Goal: Task Accomplishment & Management: Complete application form

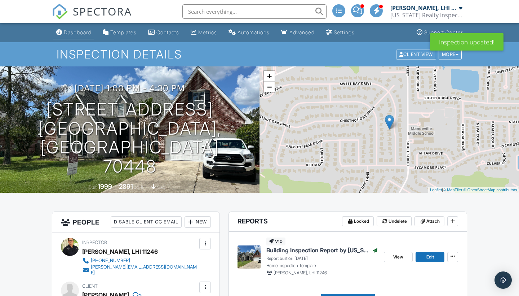
click at [80, 31] on div "Dashboard" at bounding box center [77, 32] width 27 height 6
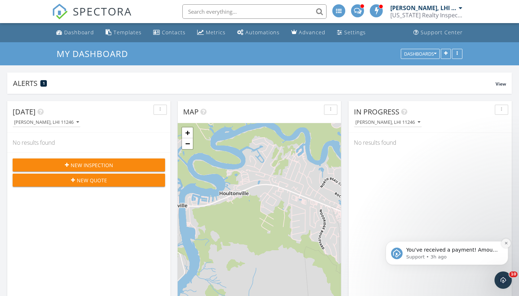
click at [507, 244] on icon "Dismiss notification" at bounding box center [506, 243] width 4 height 4
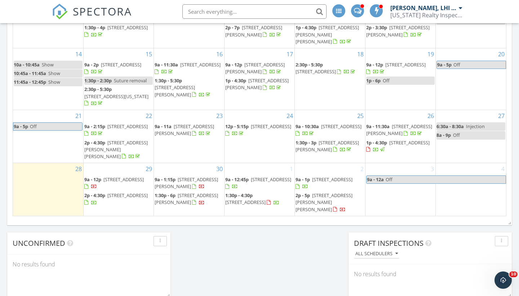
scroll to position [447, 0]
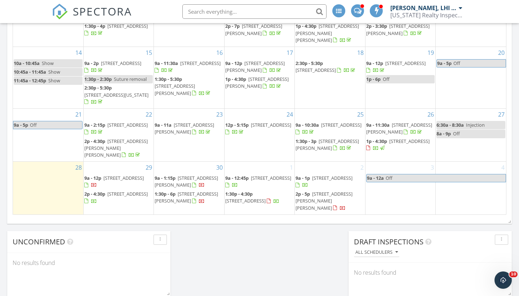
click at [203, 171] on div "30 9a - 1:15p 156 Egret St, Covington 70433 1:30p - 6p 213 N Jayson Dr, Slidell…" at bounding box center [189, 188] width 70 height 53
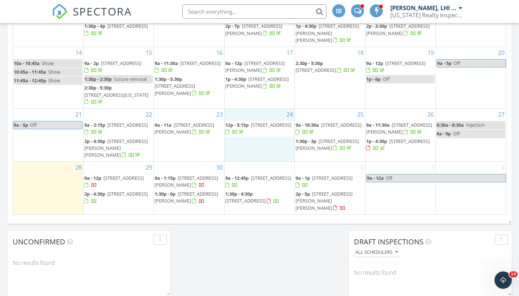
click at [241, 157] on div "24 12p - 5:15p 216 Rue Mon Jardin, Madisonville 70447" at bounding box center [260, 135] width 70 height 53
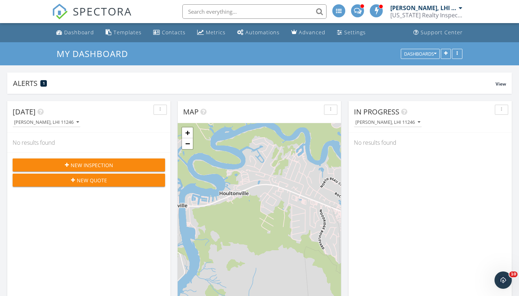
scroll to position [0, 0]
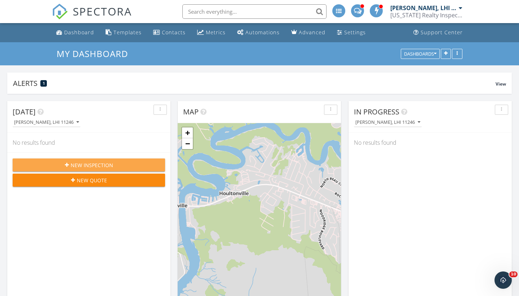
click at [86, 163] on span "New Inspection" at bounding box center [92, 165] width 43 height 8
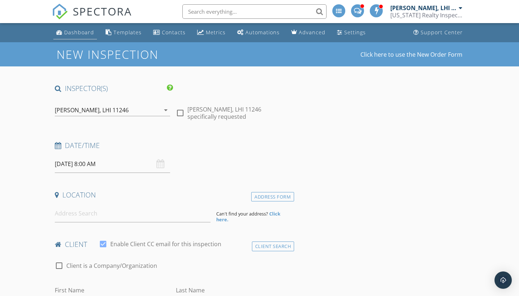
click at [80, 35] on div "Dashboard" at bounding box center [79, 32] width 30 height 7
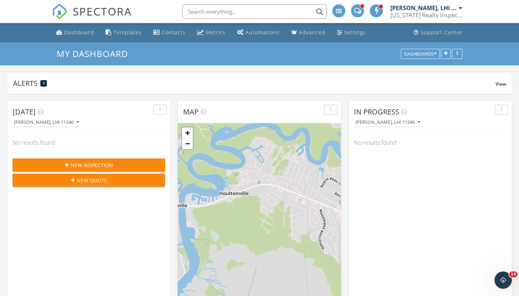
click at [99, 162] on span "New Inspection" at bounding box center [92, 165] width 43 height 8
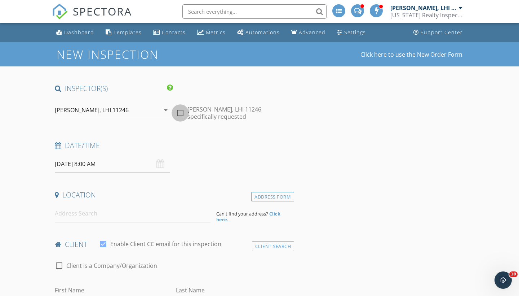
click at [178, 114] on div at bounding box center [180, 113] width 12 height 12
checkbox input "true"
click at [72, 163] on input "09/29/2025 8:00 AM" at bounding box center [112, 164] width 115 height 18
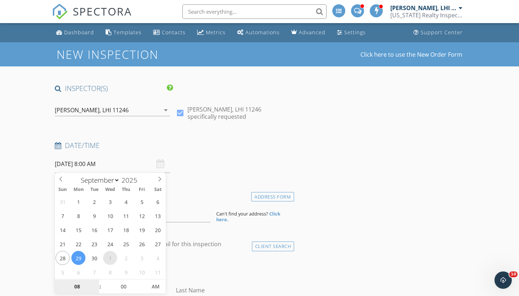
select select "9"
type input "10/01/2025 8:00 AM"
type input "04"
type input "10/01/2025 4:00 PM"
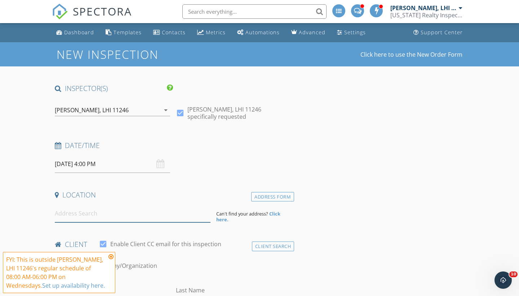
click at [174, 218] on input at bounding box center [133, 213] width 156 height 18
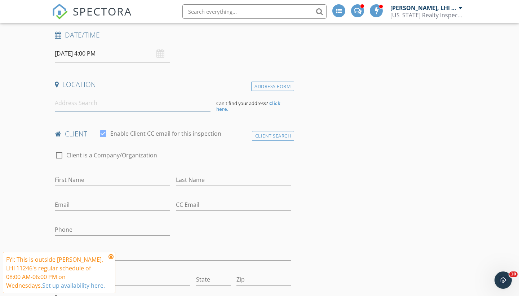
scroll to position [113, 0]
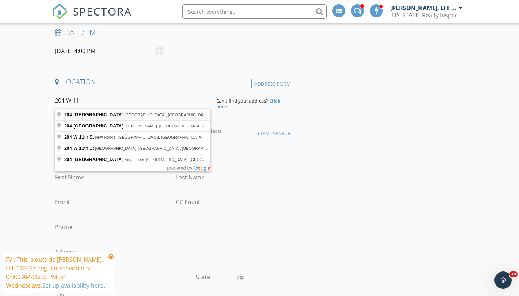
type input "204 West 11th Avenue, Covington, LA, USA"
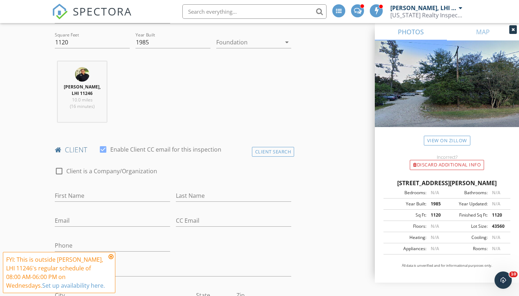
scroll to position [253, 0]
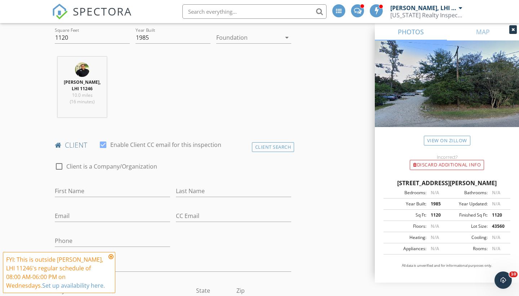
click at [241, 41] on div at bounding box center [248, 38] width 65 height 12
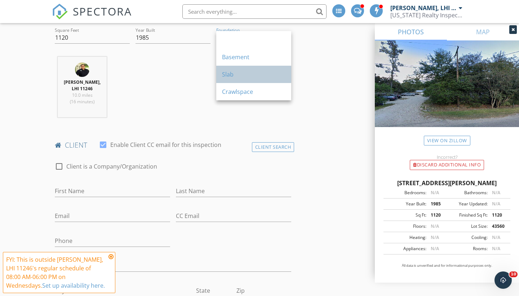
click at [231, 68] on div "Slab" at bounding box center [253, 74] width 63 height 17
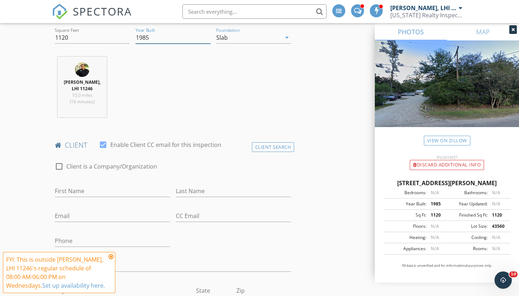
click at [158, 42] on input "1985" at bounding box center [173, 38] width 75 height 12
type input "1987"
click at [95, 38] on input "1120" at bounding box center [92, 38] width 75 height 12
type input "1162"
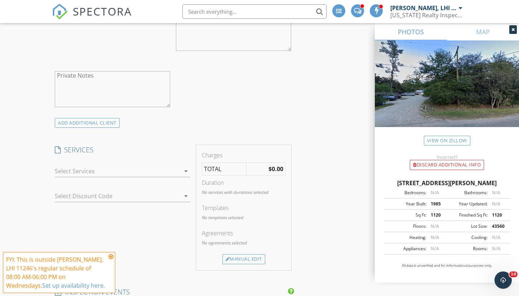
scroll to position [558, 0]
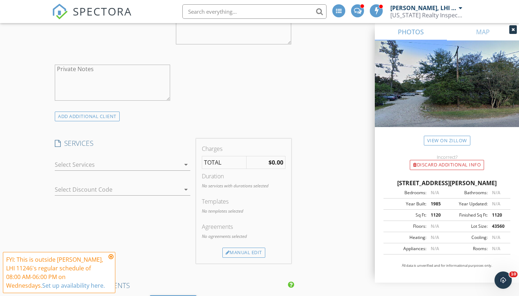
click at [70, 159] on div at bounding box center [117, 165] width 125 height 12
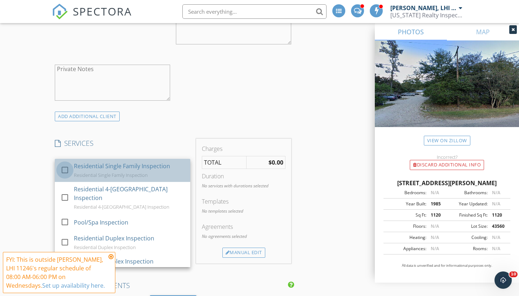
click at [67, 169] on div at bounding box center [65, 170] width 12 height 12
checkbox input "true"
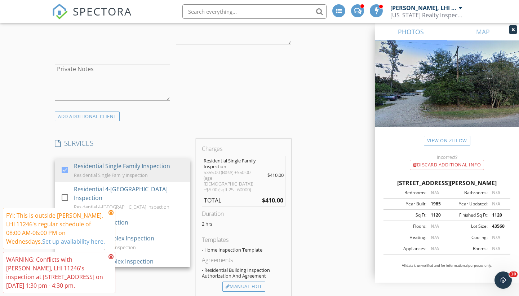
click at [43, 142] on div "New Inspection Click here to use the New Order Form INSPECTOR(S) check_box Mich…" at bounding box center [259, 255] width 519 height 1543
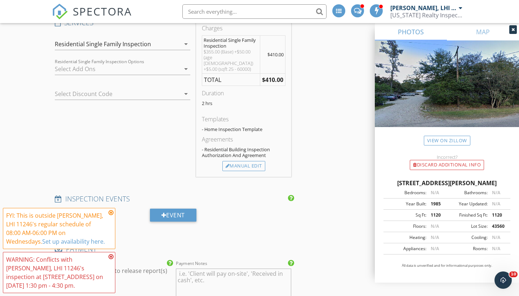
scroll to position [682, 0]
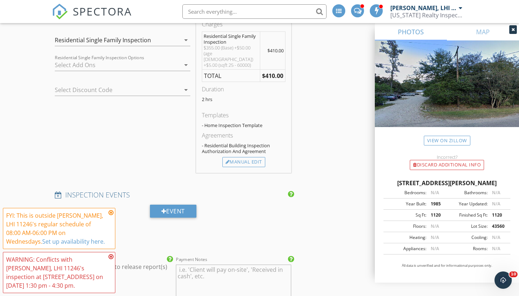
click at [112, 213] on icon at bounding box center [111, 212] width 5 height 6
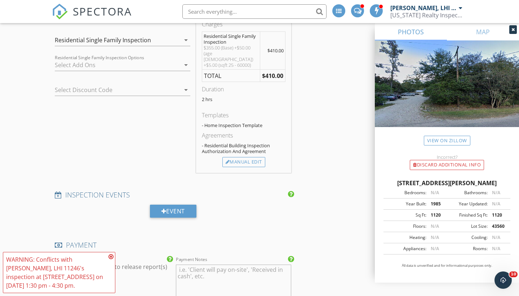
click at [112, 256] on icon at bounding box center [111, 256] width 5 height 6
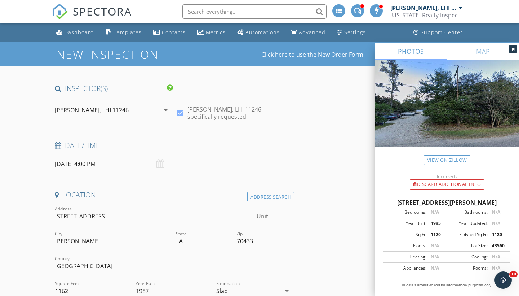
scroll to position [0, 0]
click at [84, 32] on div "Dashboard" at bounding box center [79, 32] width 30 height 7
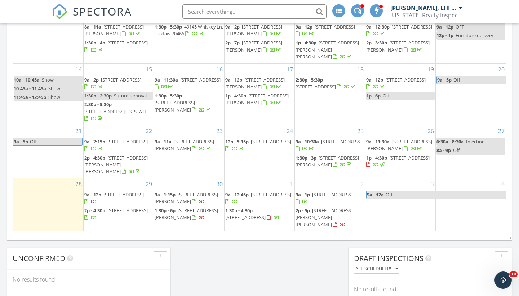
scroll to position [430, 0]
